Goal: Entertainment & Leisure: Consume media (video, audio)

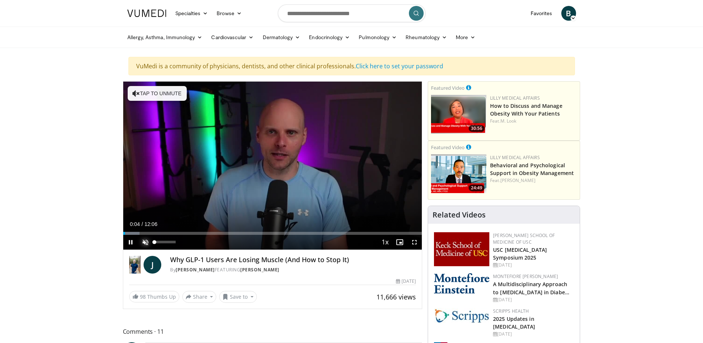
click at [144, 240] on span "Video Player" at bounding box center [145, 242] width 15 height 15
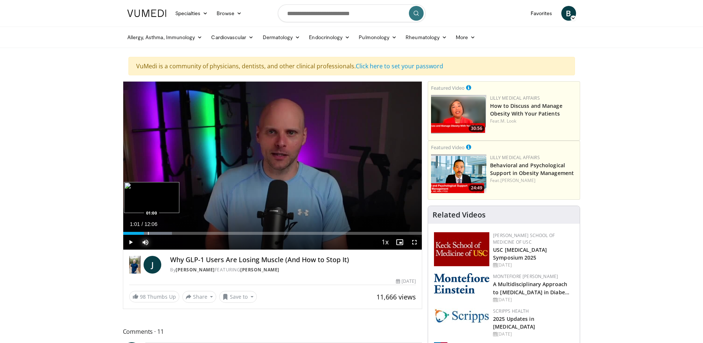
click at [148, 232] on div "Progress Bar" at bounding box center [148, 233] width 1 height 3
click at [153, 232] on div "Progress Bar" at bounding box center [153, 233] width 1 height 3
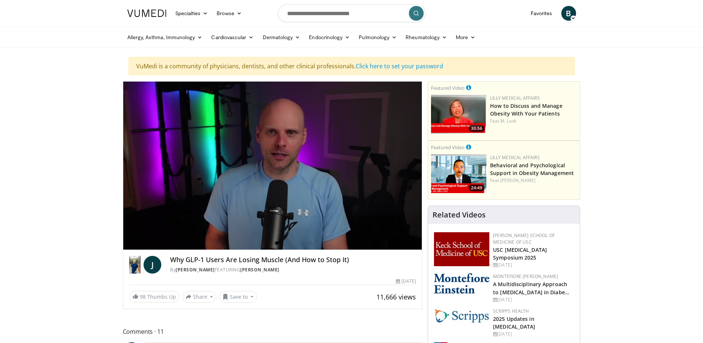
click at [158, 232] on video-js "**********" at bounding box center [272, 166] width 299 height 168
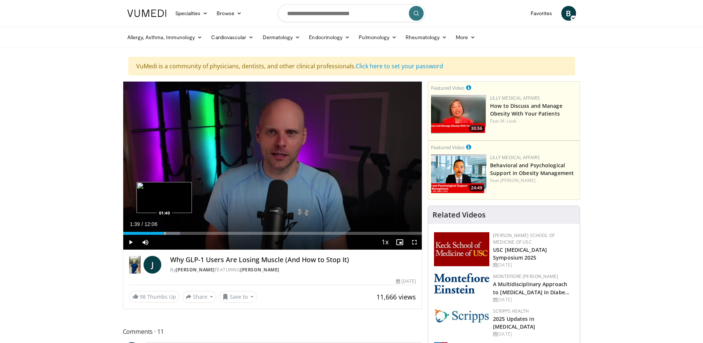
click at [165, 233] on div "Progress Bar" at bounding box center [165, 233] width 1 height 3
click at [158, 232] on div "Progress Bar" at bounding box center [158, 233] width 1 height 3
click at [413, 242] on span "Video Player" at bounding box center [414, 242] width 15 height 15
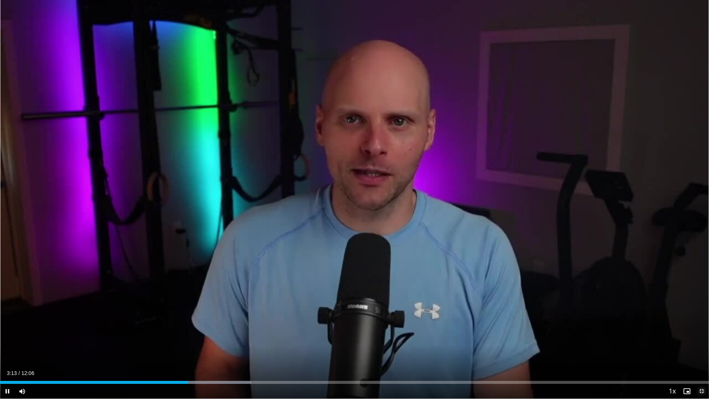
click at [702, 342] on span "Video Player" at bounding box center [701, 390] width 15 height 15
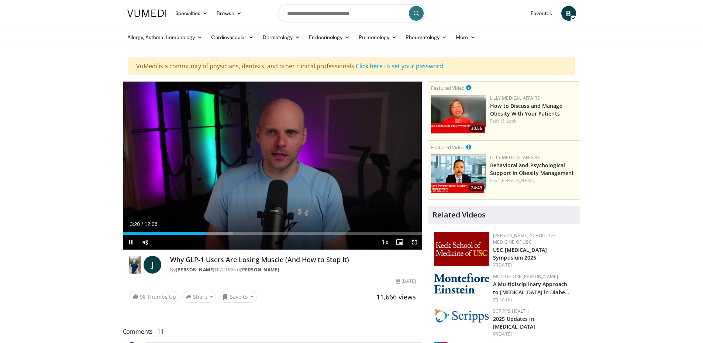
click at [415, 241] on span "Video Player" at bounding box center [414, 242] width 15 height 15
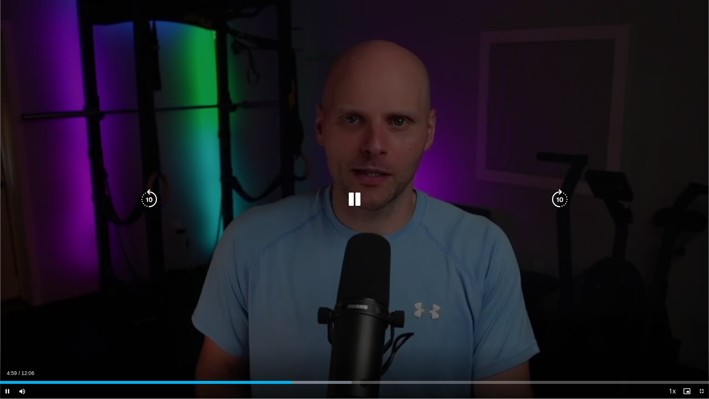
click at [369, 112] on div "10 seconds Tap to unmute" at bounding box center [354, 199] width 709 height 398
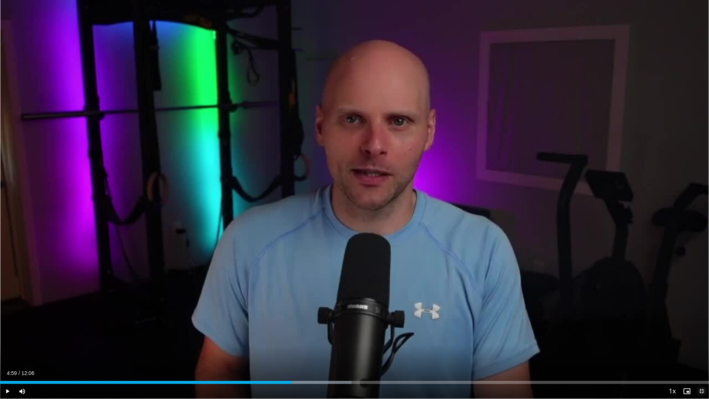
click at [701, 342] on span "Video Player" at bounding box center [701, 390] width 15 height 15
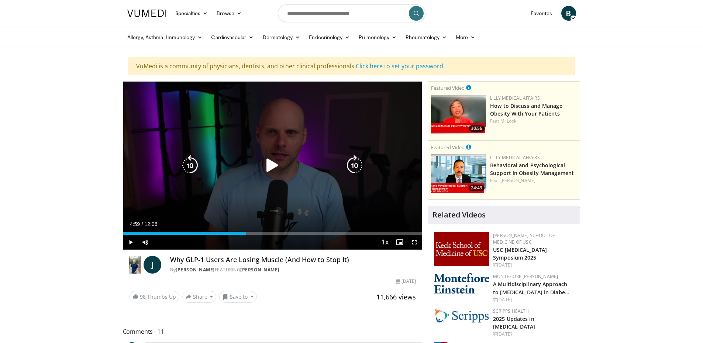
click at [254, 193] on div "10 seconds Tap to unmute" at bounding box center [272, 166] width 299 height 168
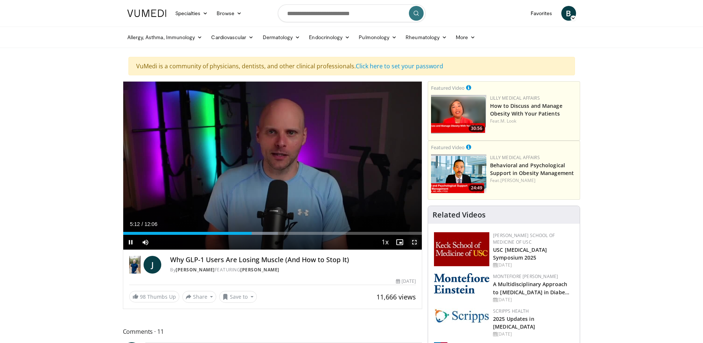
click at [414, 242] on span "Video Player" at bounding box center [414, 242] width 15 height 15
